Goal: Transaction & Acquisition: Purchase product/service

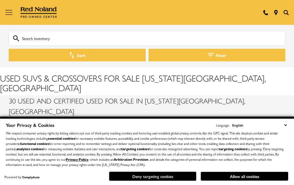
click at [165, 176] on button "Deny targeting cookies" at bounding box center [152, 175] width 87 height 9
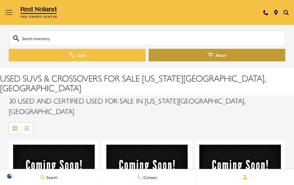
click at [221, 54] on button "Filter" at bounding box center [217, 55] width 137 height 13
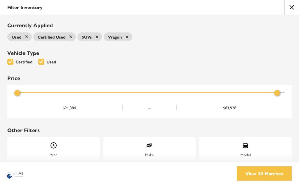
click at [128, 36] on icon at bounding box center [127, 36] width 5 height 5
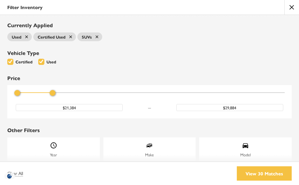
type input "$30,384"
drag, startPoint x: 275, startPoint y: 93, endPoint x: 52, endPoint y: 98, distance: 222.5
click at [52, 98] on div "Price" at bounding box center [149, 93] width 270 height 10
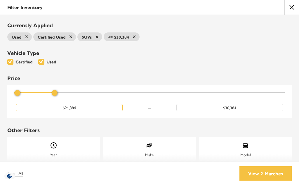
click at [75, 108] on input "$21,384" at bounding box center [69, 107] width 107 height 7
drag, startPoint x: 19, startPoint y: 94, endPoint x: 11, endPoint y: 94, distance: 7.3
click at [11, 94] on div "Price $21,384 $30,384" at bounding box center [149, 101] width 284 height 33
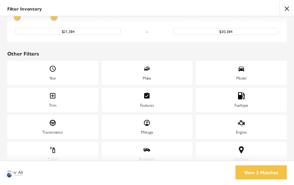
scroll to position [78, 0]
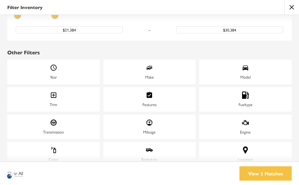
click at [242, 94] on icon "Fueltype" at bounding box center [245, 94] width 7 height 7
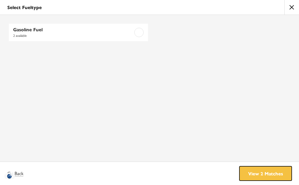
click at [260, 174] on link "View 2 Matches" at bounding box center [265, 173] width 52 height 14
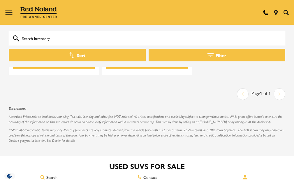
scroll to position [0, 0]
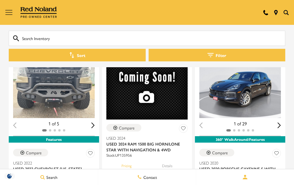
scroll to position [900, 0]
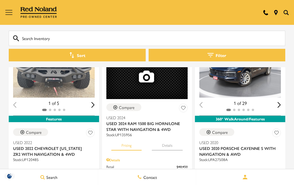
drag, startPoint x: 0, startPoint y: 0, endPoint x: 293, endPoint y: 85, distance: 305.3
